Goal: Information Seeking & Learning: Learn about a topic

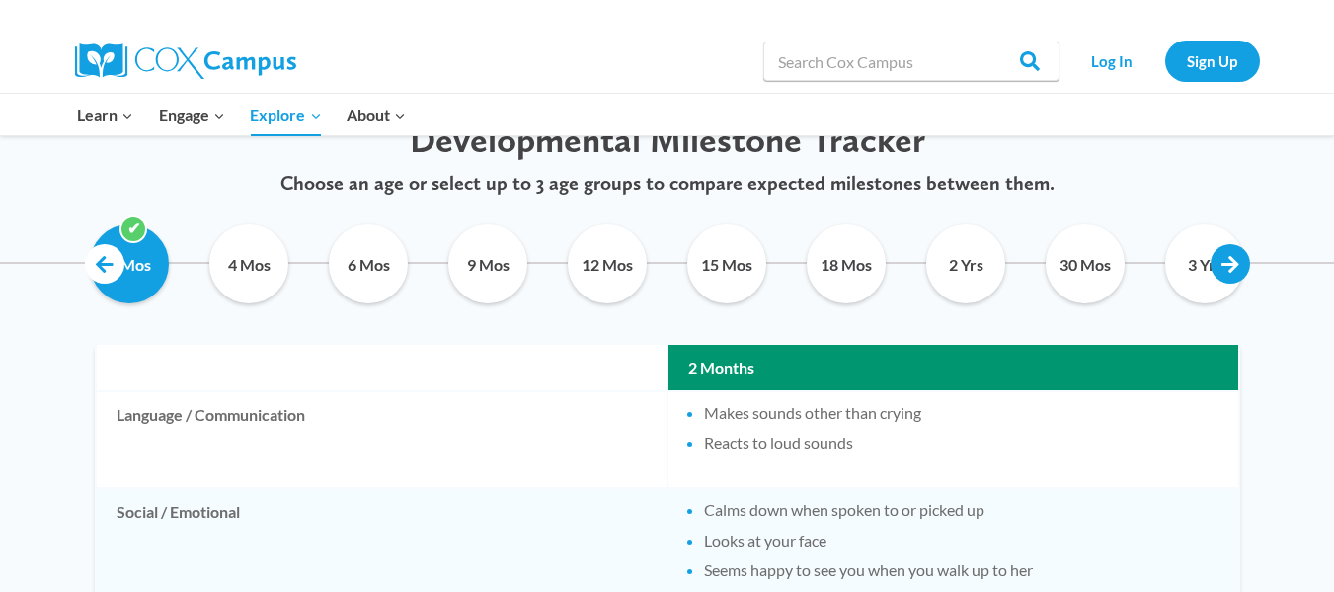
click at [1238, 267] on link at bounding box center [1231, 264] width 40 height 40
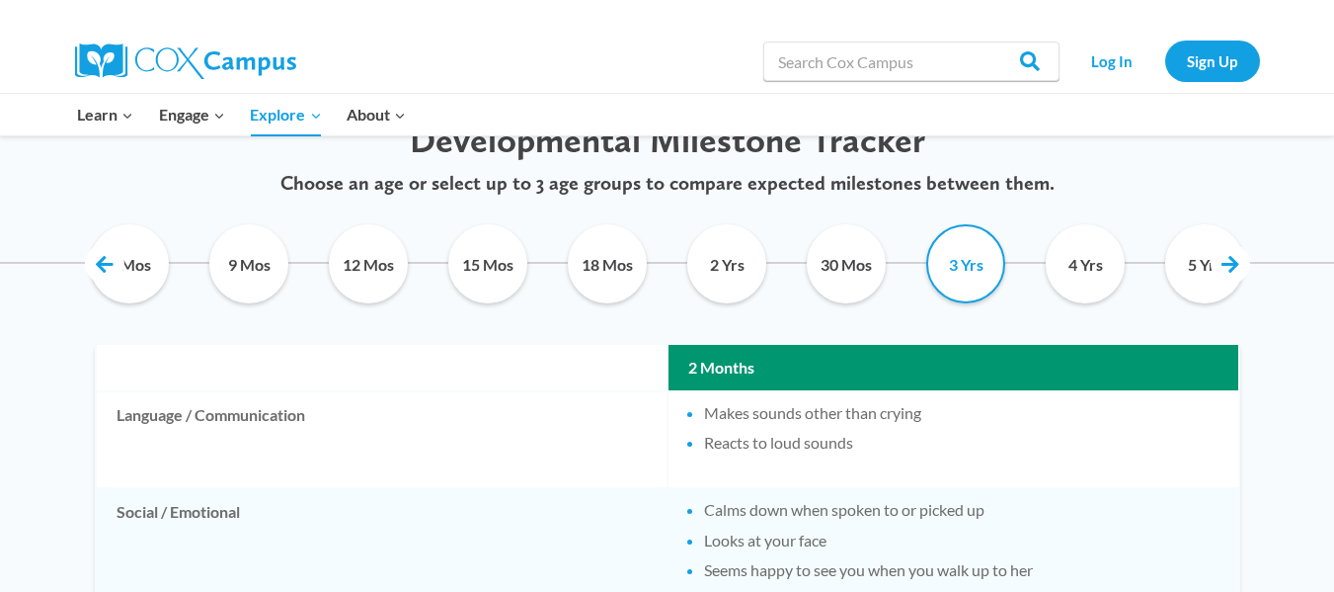
click at [996, 284] on input "3 Yrs" at bounding box center [967, 263] width 90 height 79
checkbox input "true"
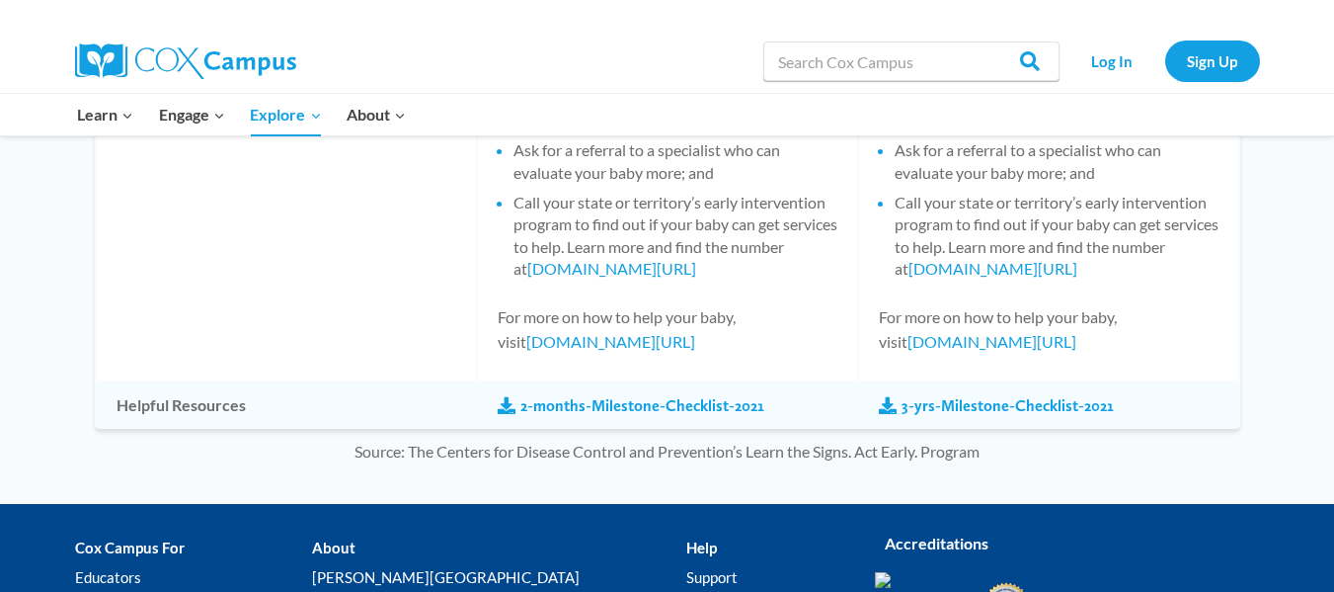
scroll to position [2172, 0]
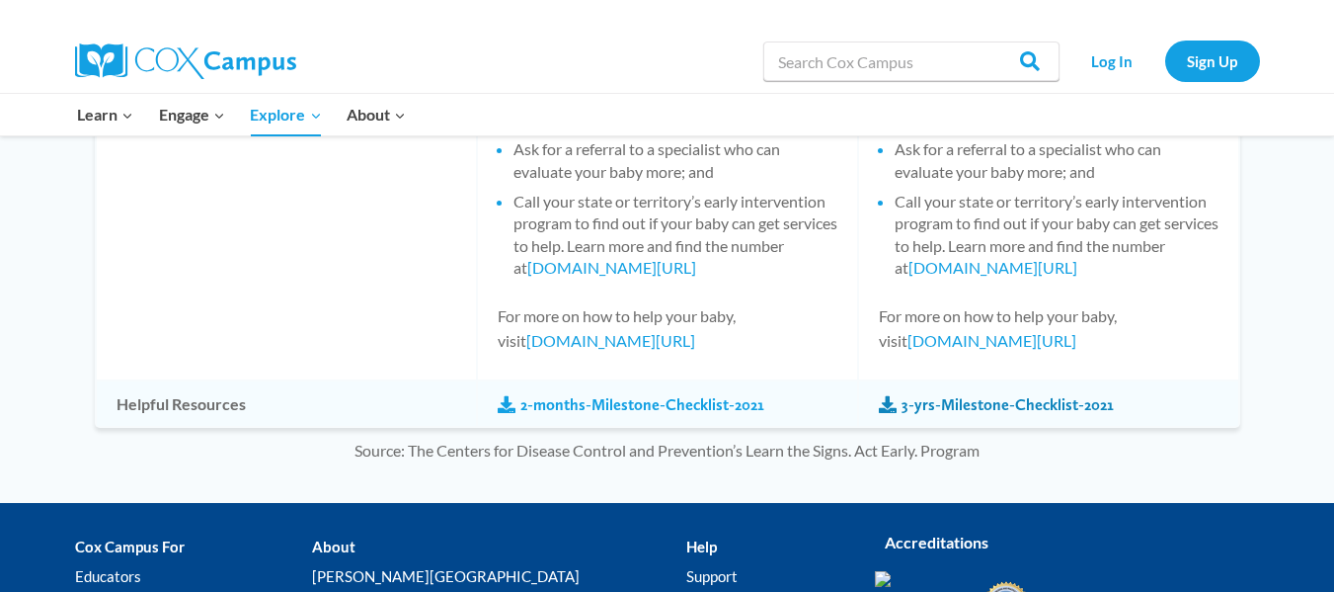
click at [979, 402] on link "3-yrs-Milestone-Checklist-2021" at bounding box center [996, 405] width 235 height 22
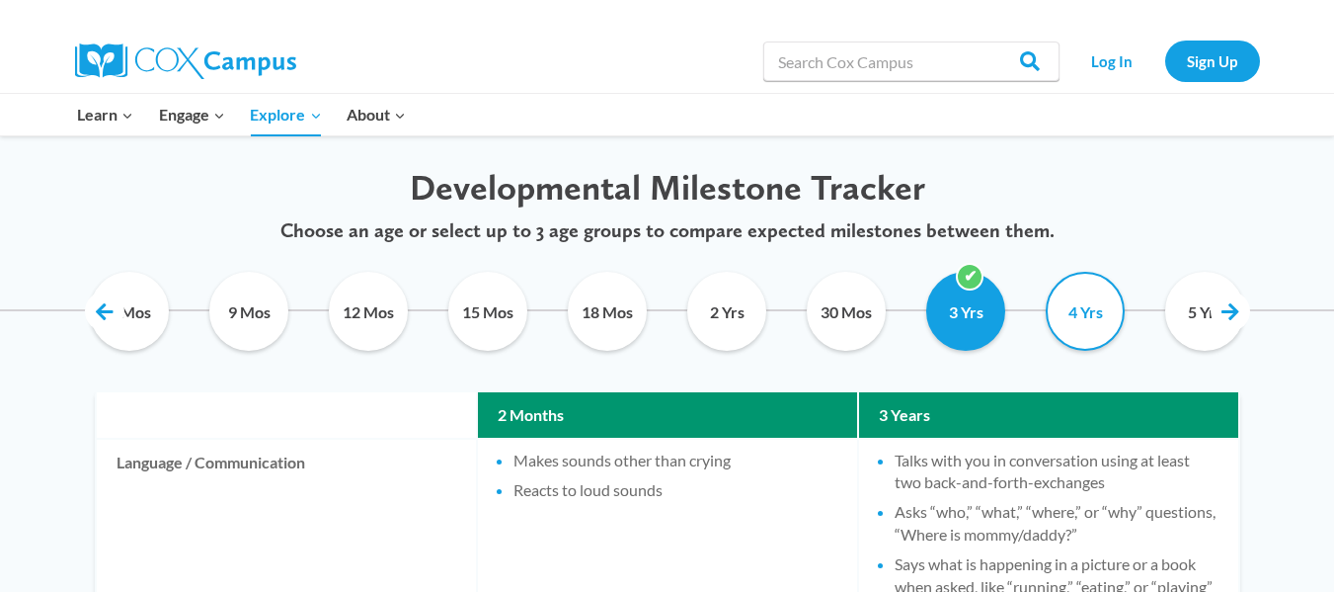
scroll to position [957, 0]
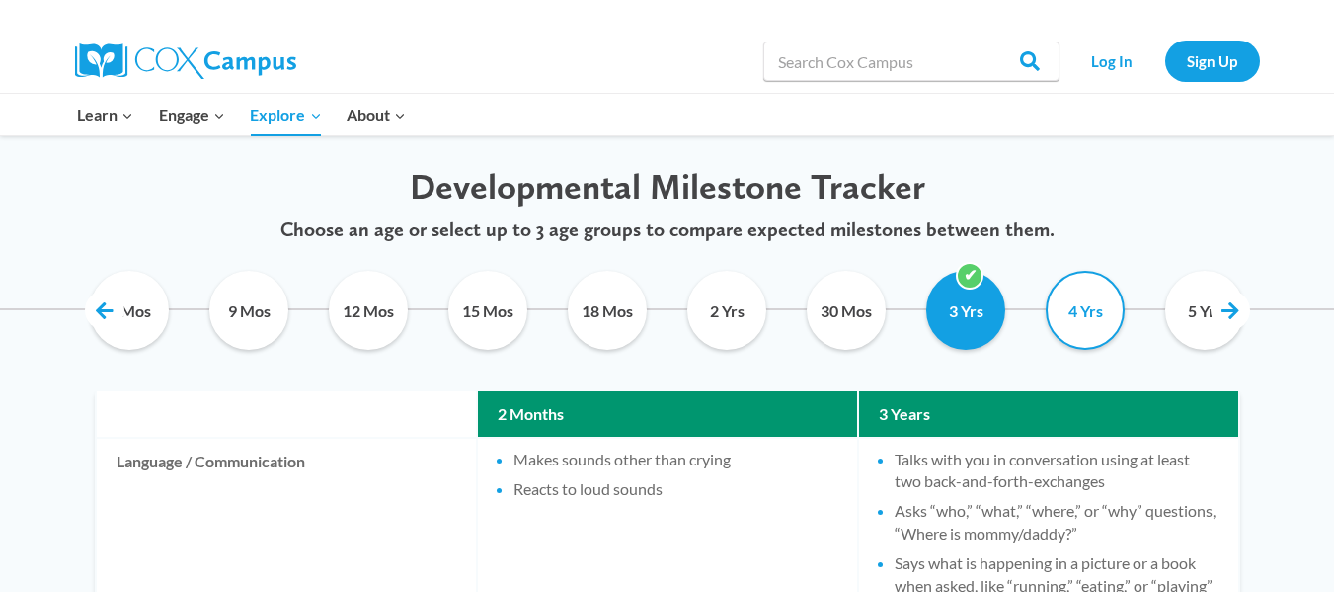
click at [1096, 317] on input "4 Yrs" at bounding box center [1086, 310] width 90 height 79
checkbox input "true"
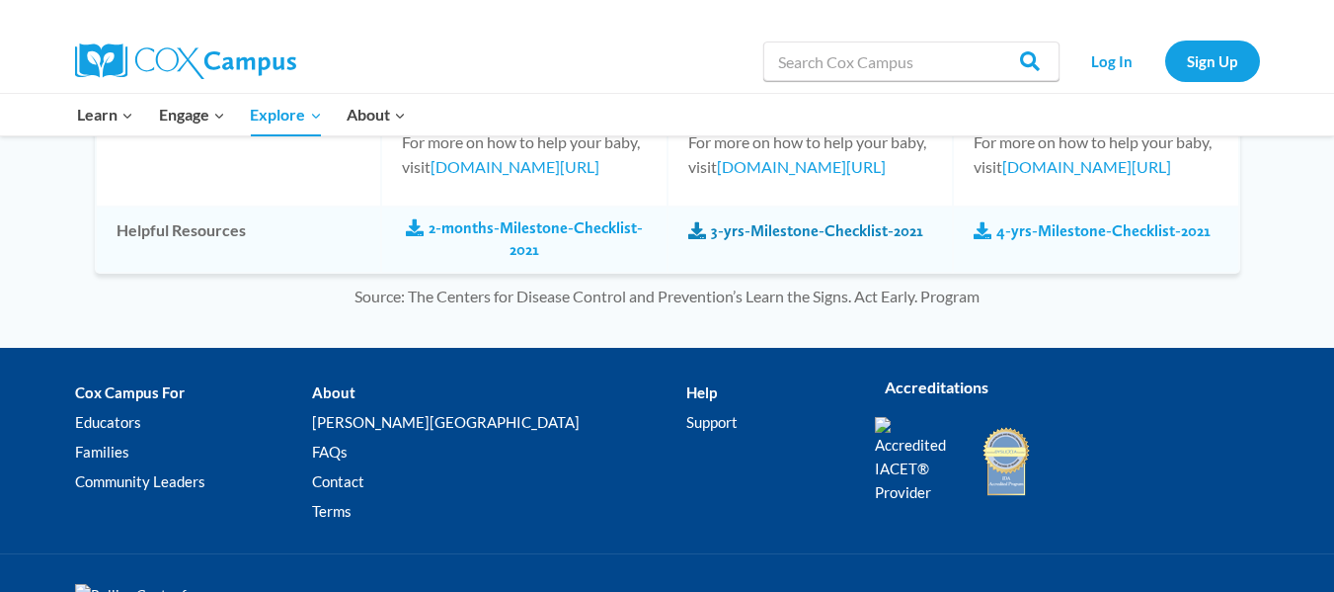
scroll to position [2871, 0]
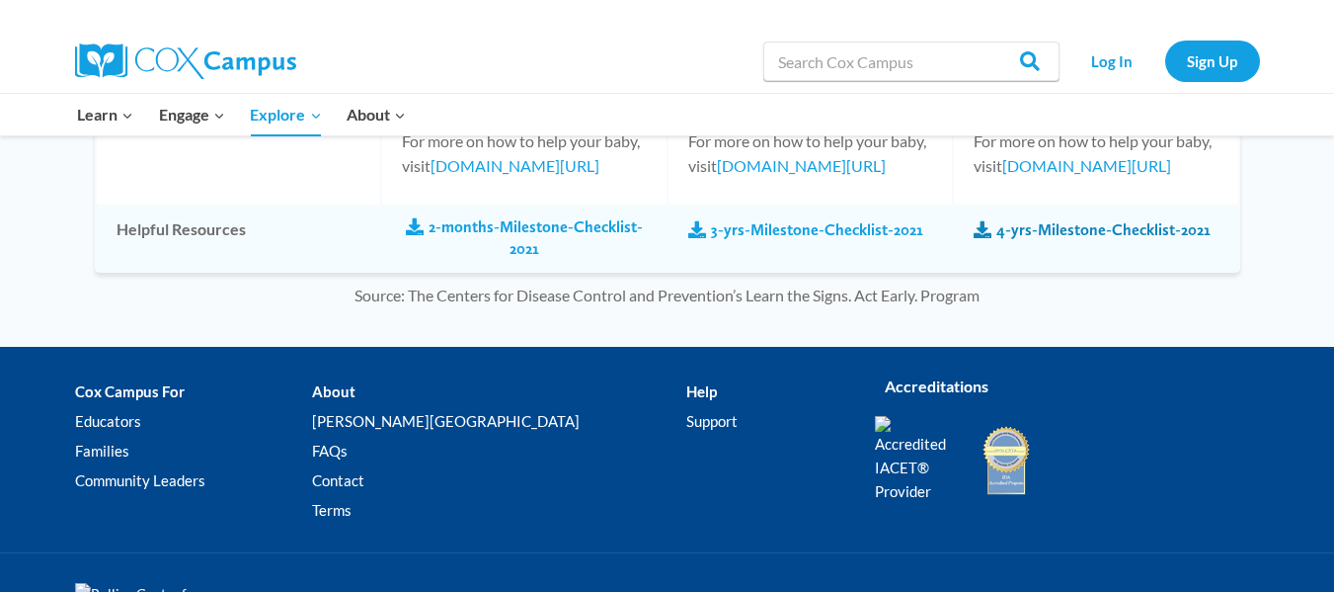
click at [1058, 241] on link "4-yrs-Milestone-Checklist-2021" at bounding box center [1092, 230] width 237 height 22
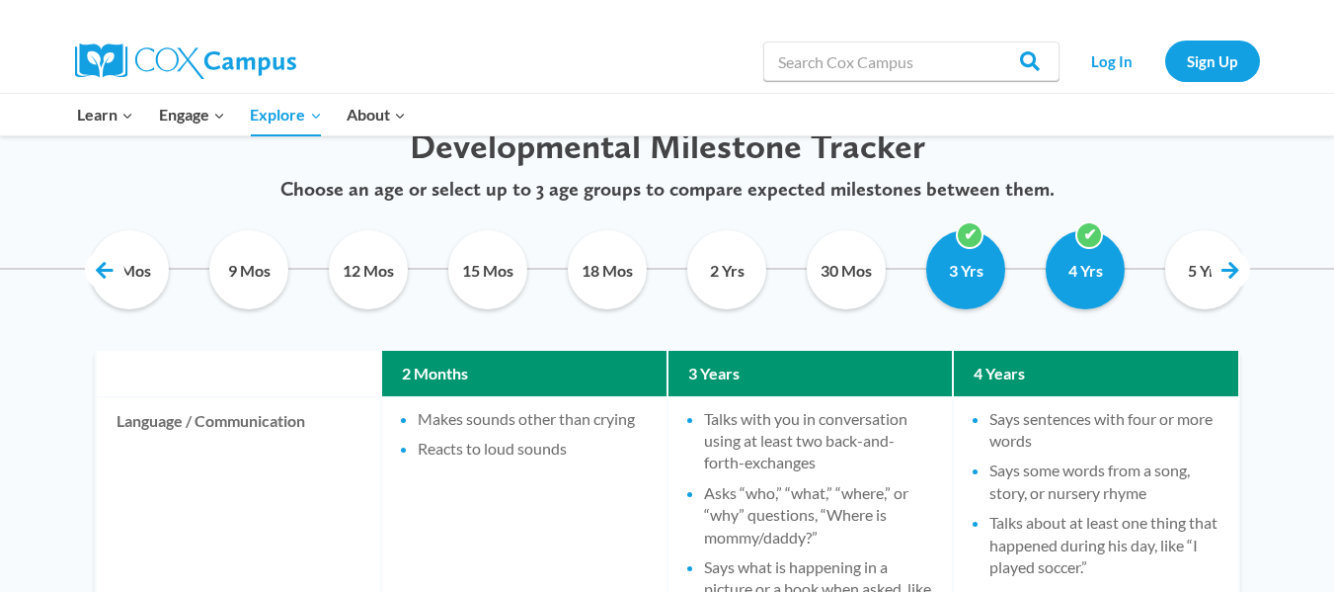
scroll to position [999, 0]
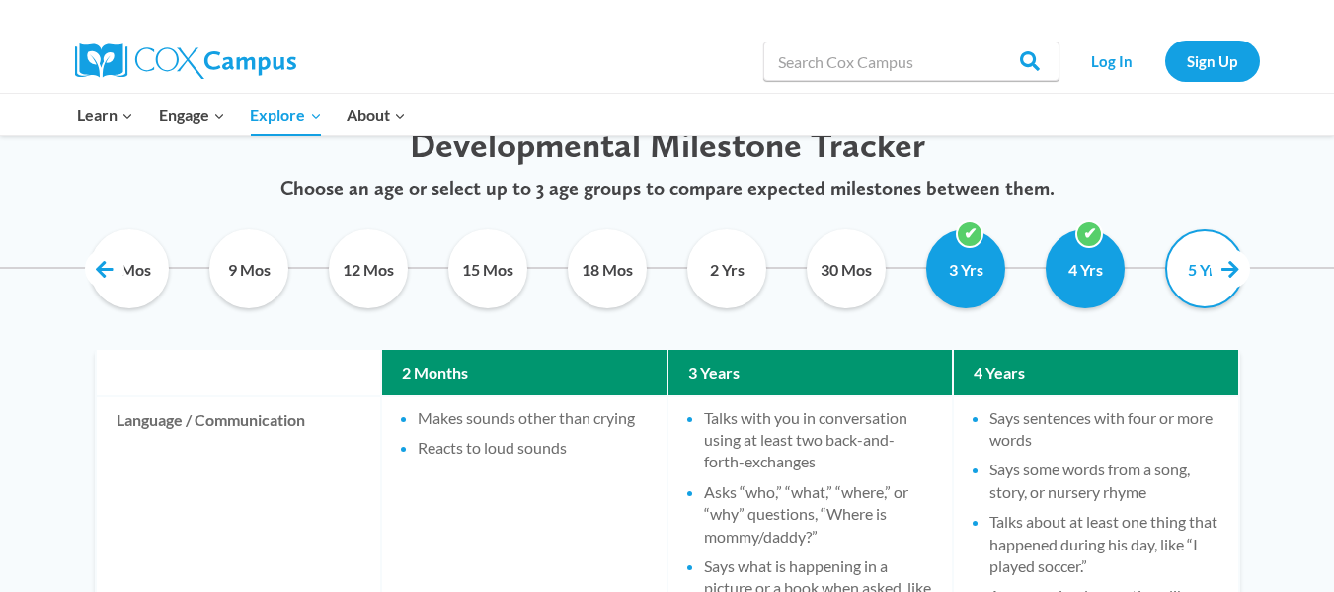
click at [1207, 297] on input "5 Yrs" at bounding box center [1206, 268] width 90 height 79
click at [1190, 280] on input "5 Yrs" at bounding box center [1206, 268] width 90 height 79
checkbox input "false"
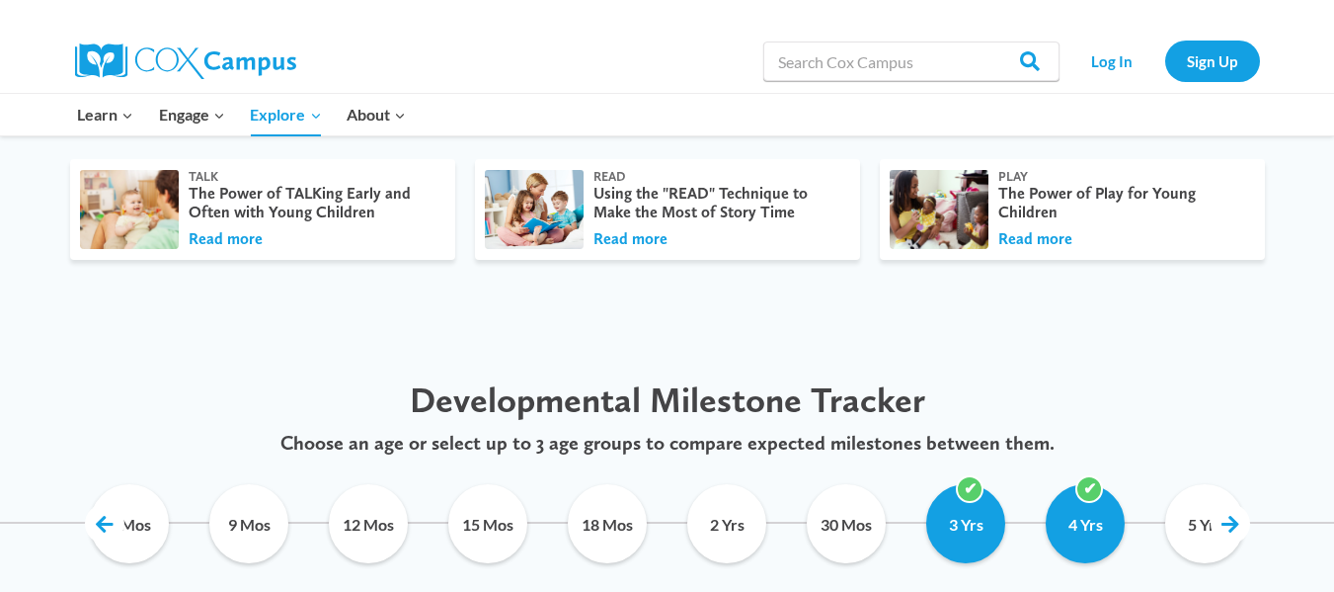
scroll to position [743, 0]
click at [104, 524] on link at bounding box center [105, 525] width 40 height 40
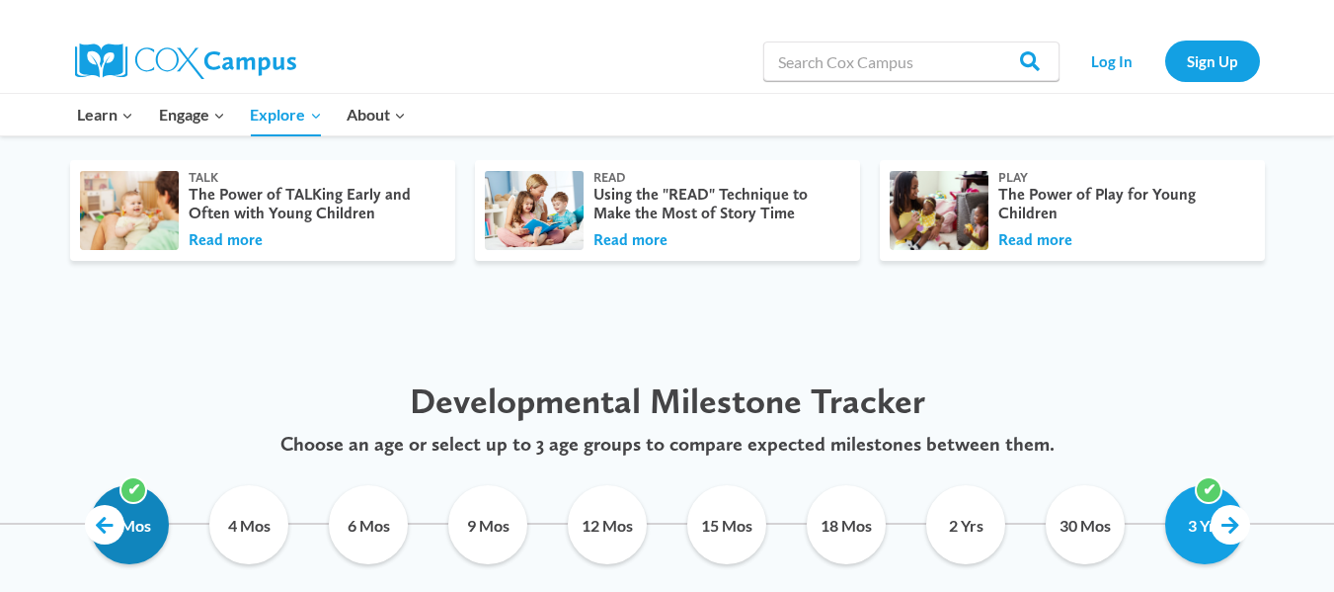
click at [139, 532] on input "2 Mos" at bounding box center [130, 524] width 90 height 79
checkbox input "false"
click at [1233, 523] on link at bounding box center [1231, 525] width 40 height 40
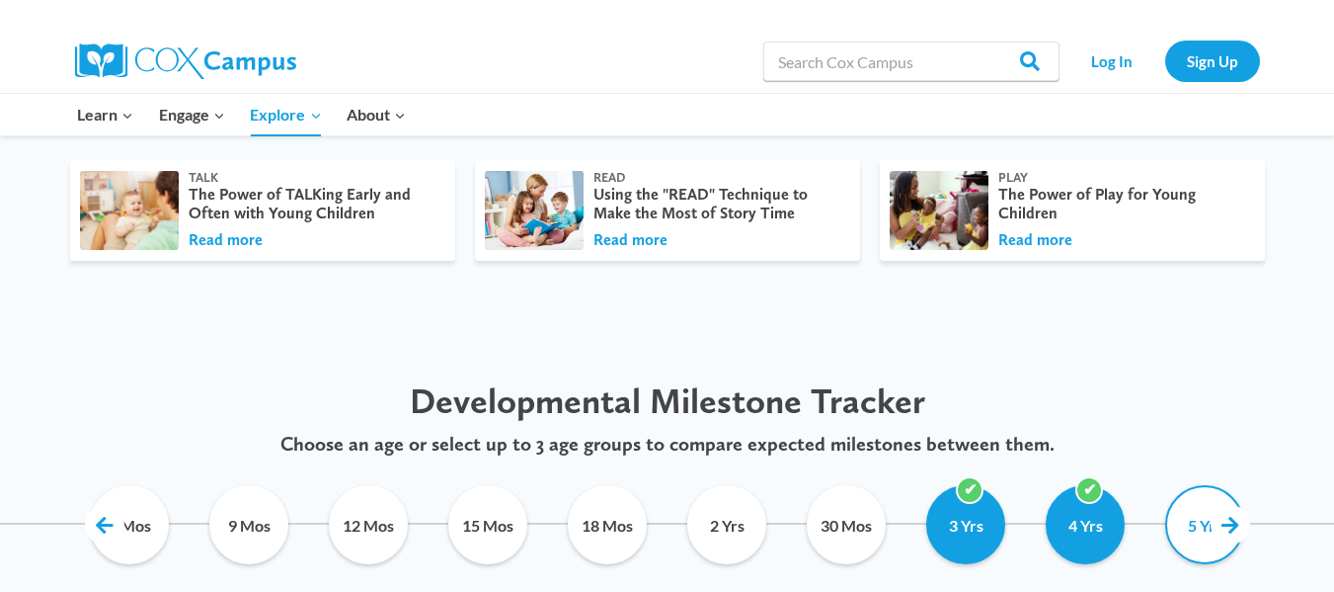
click at [1198, 542] on input "5 Yrs" at bounding box center [1206, 524] width 90 height 79
checkbox input "true"
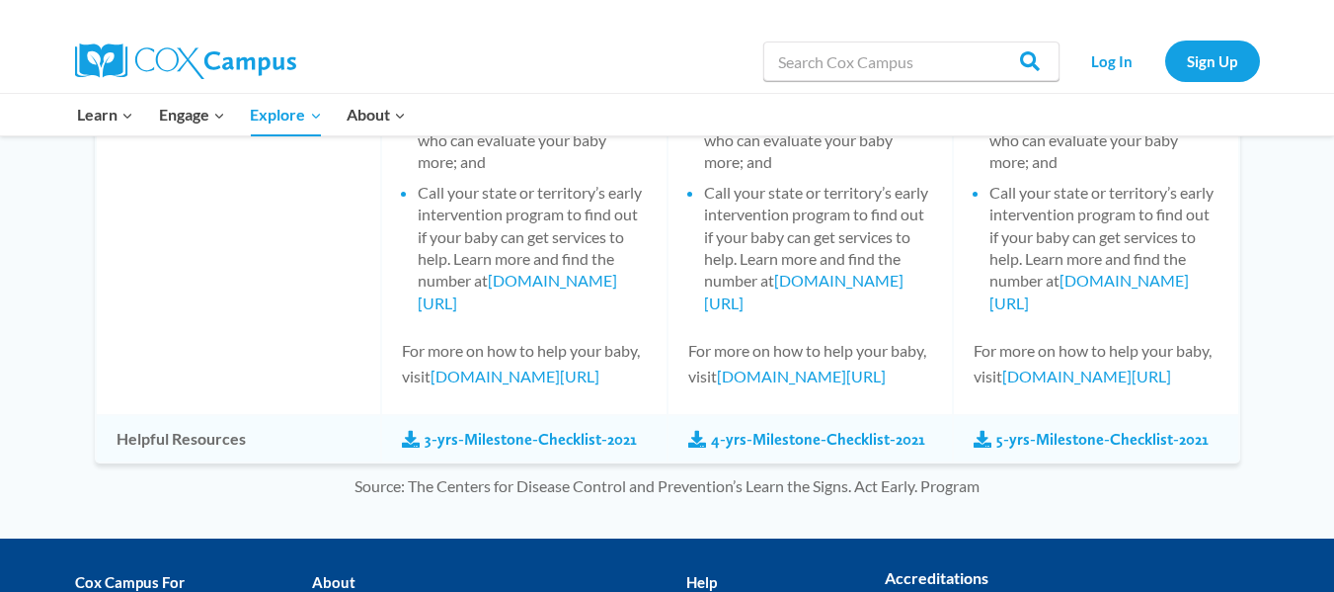
scroll to position [2889, 0]
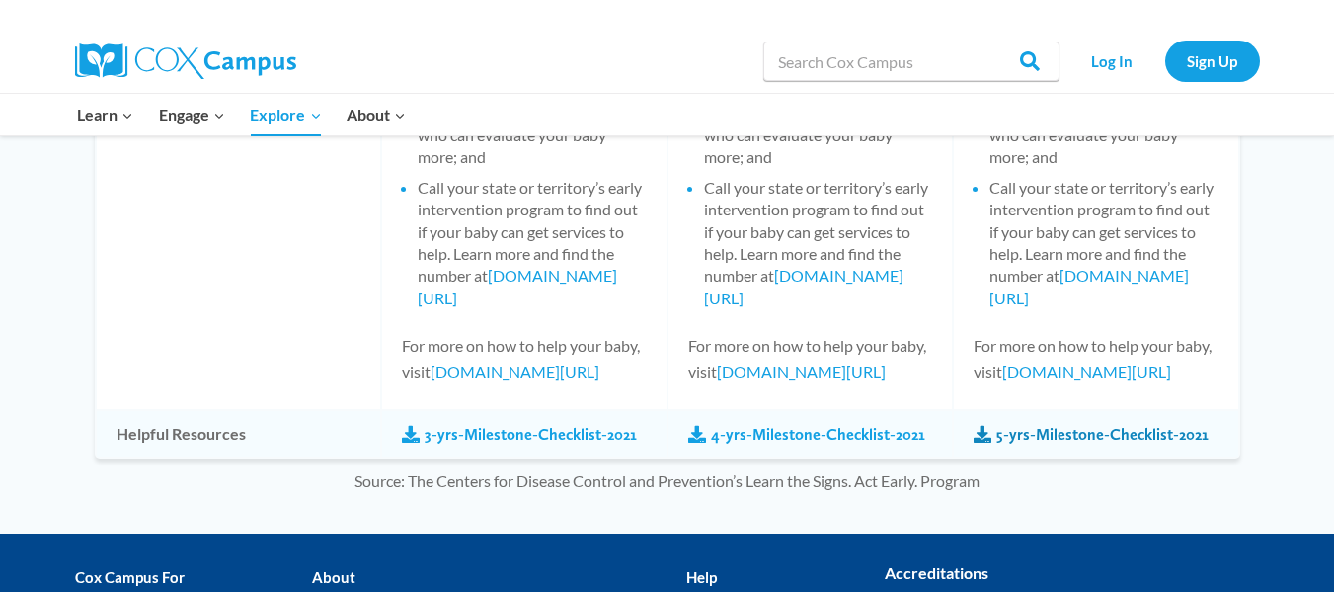
click at [1106, 445] on link "5-yrs-Milestone-Checklist-2021" at bounding box center [1091, 435] width 235 height 22
